Goal: Understand process/instructions: Learn how to perform a task or action

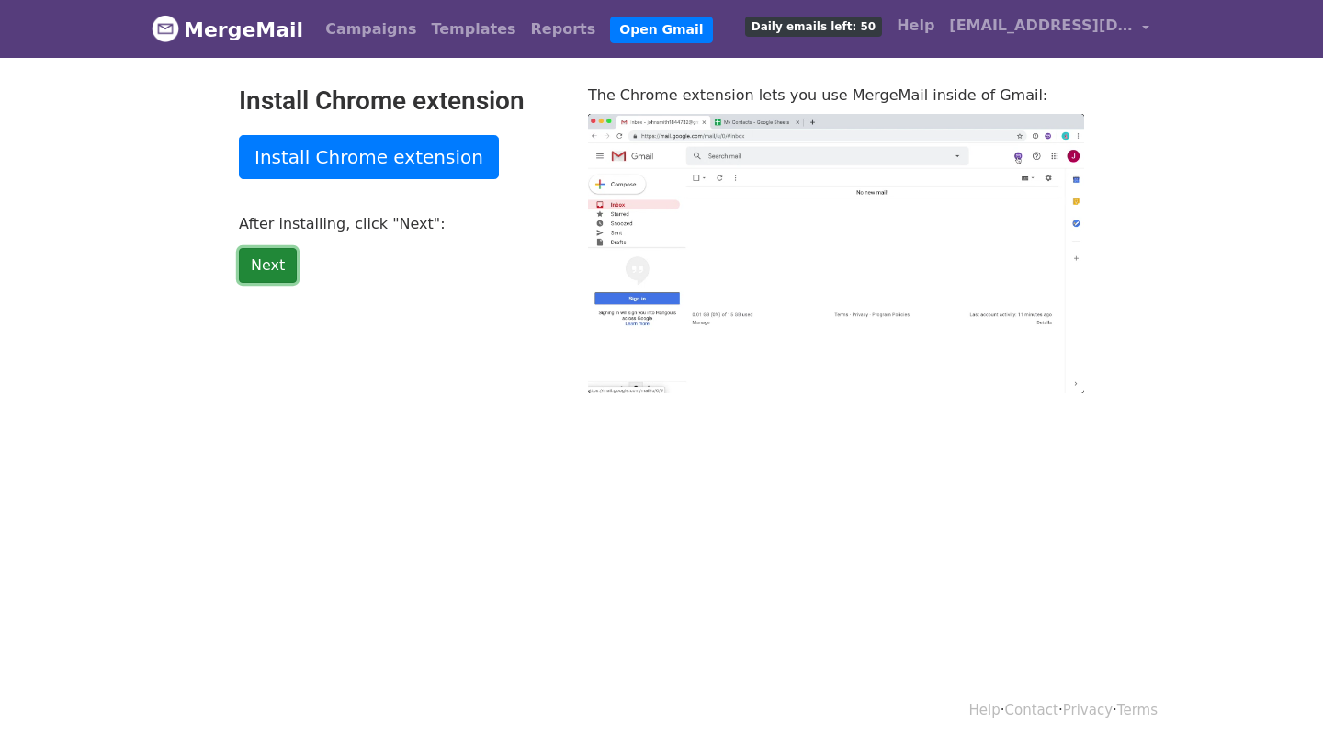
click at [270, 267] on link "Next" at bounding box center [268, 265] width 58 height 35
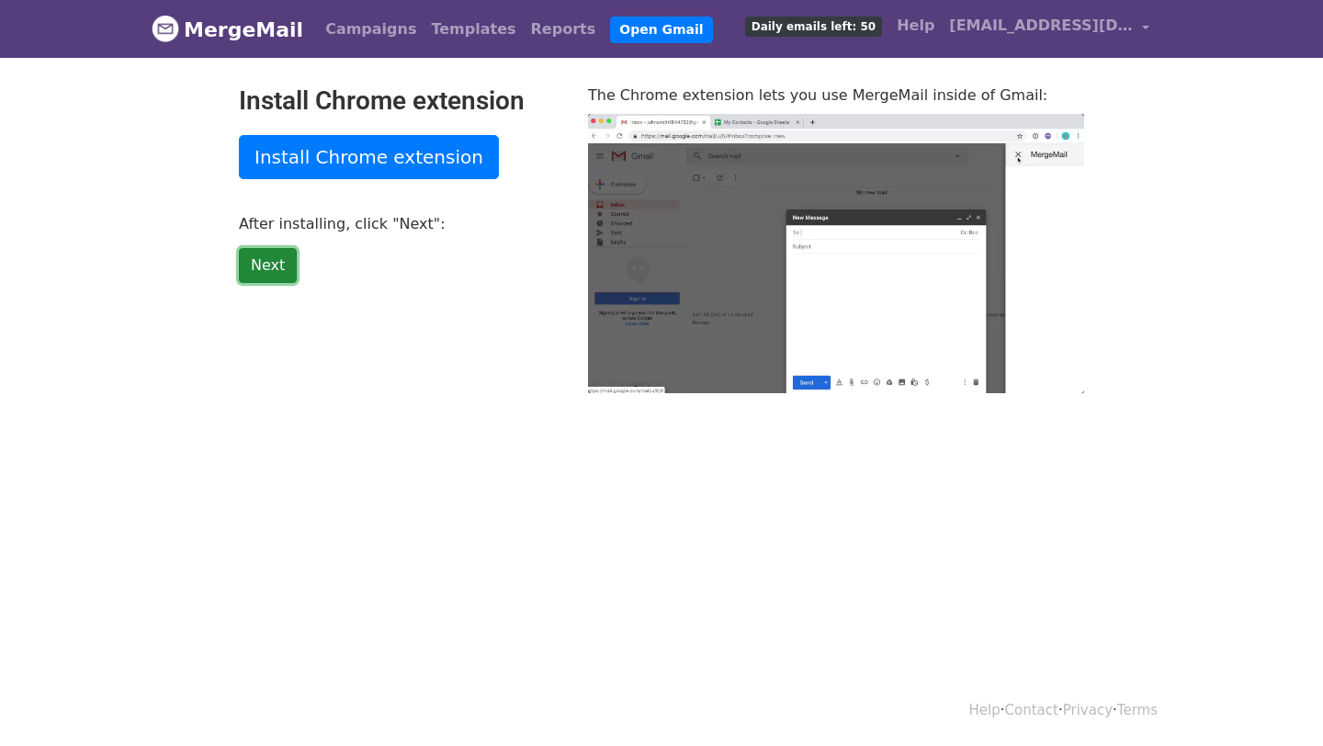
type input "31.5"
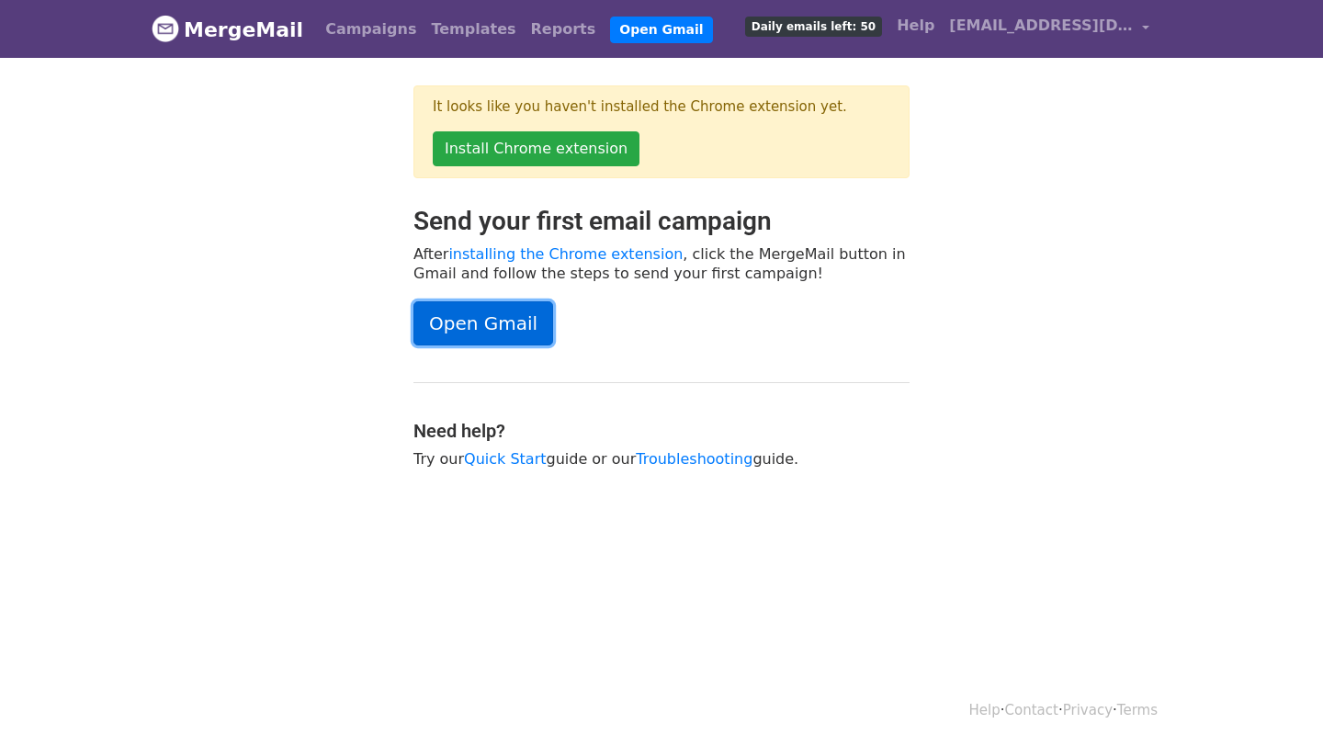
click at [470, 319] on link "Open Gmail" at bounding box center [483, 323] width 140 height 44
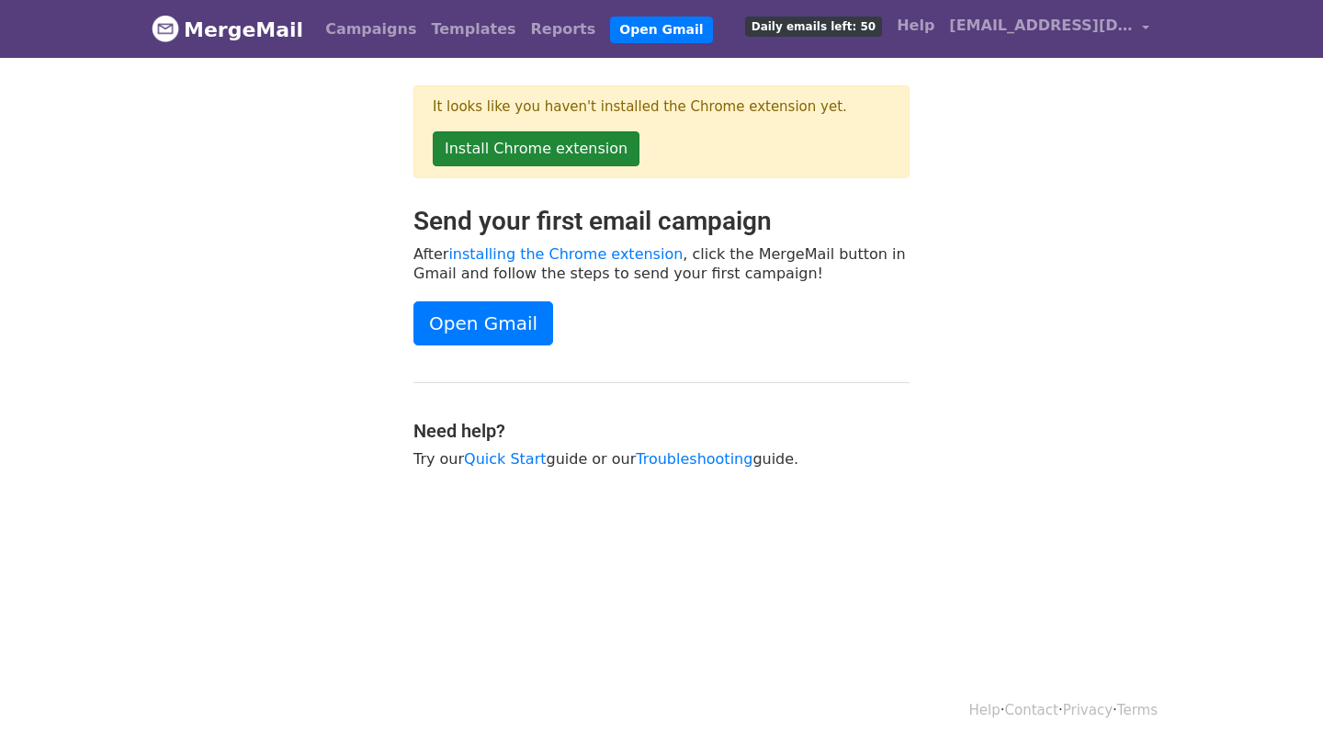
click at [530, 148] on link "Install Chrome extension" at bounding box center [536, 148] width 207 height 35
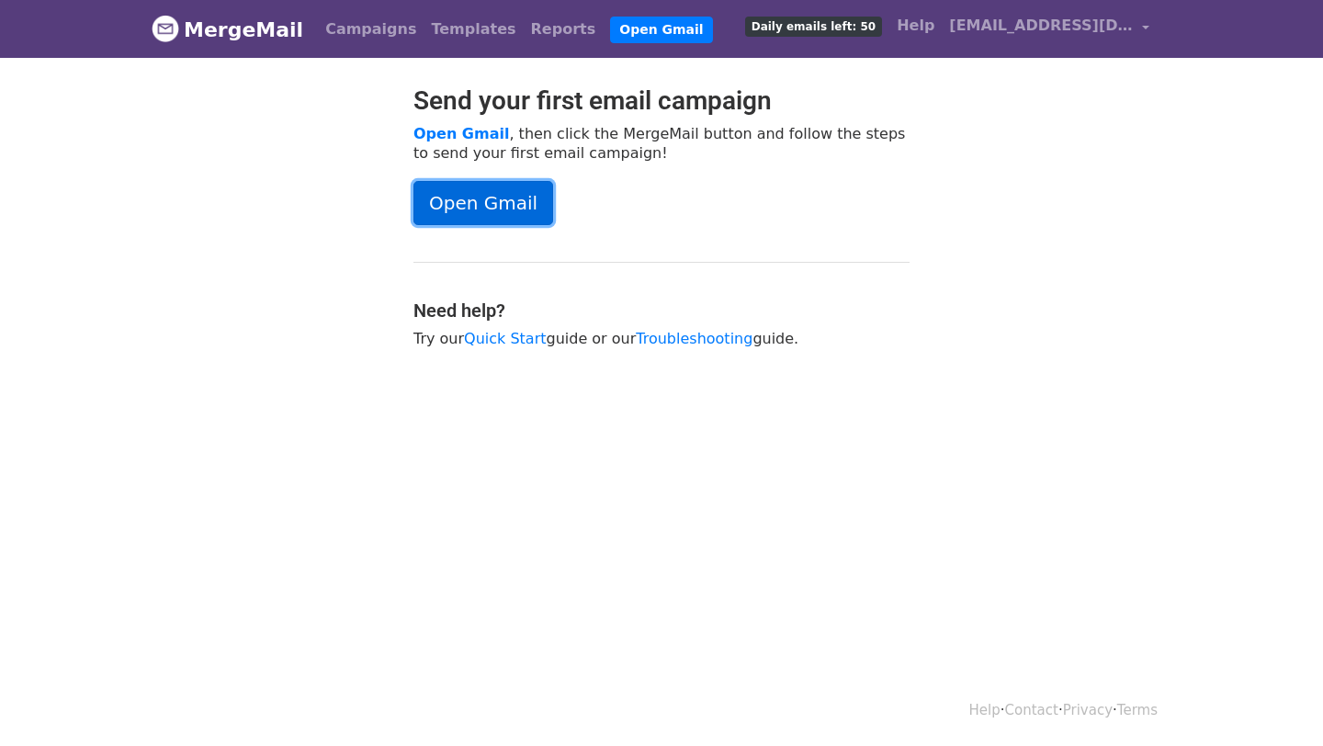
click at [499, 200] on link "Open Gmail" at bounding box center [483, 203] width 140 height 44
